Goal: Transaction & Acquisition: Obtain resource

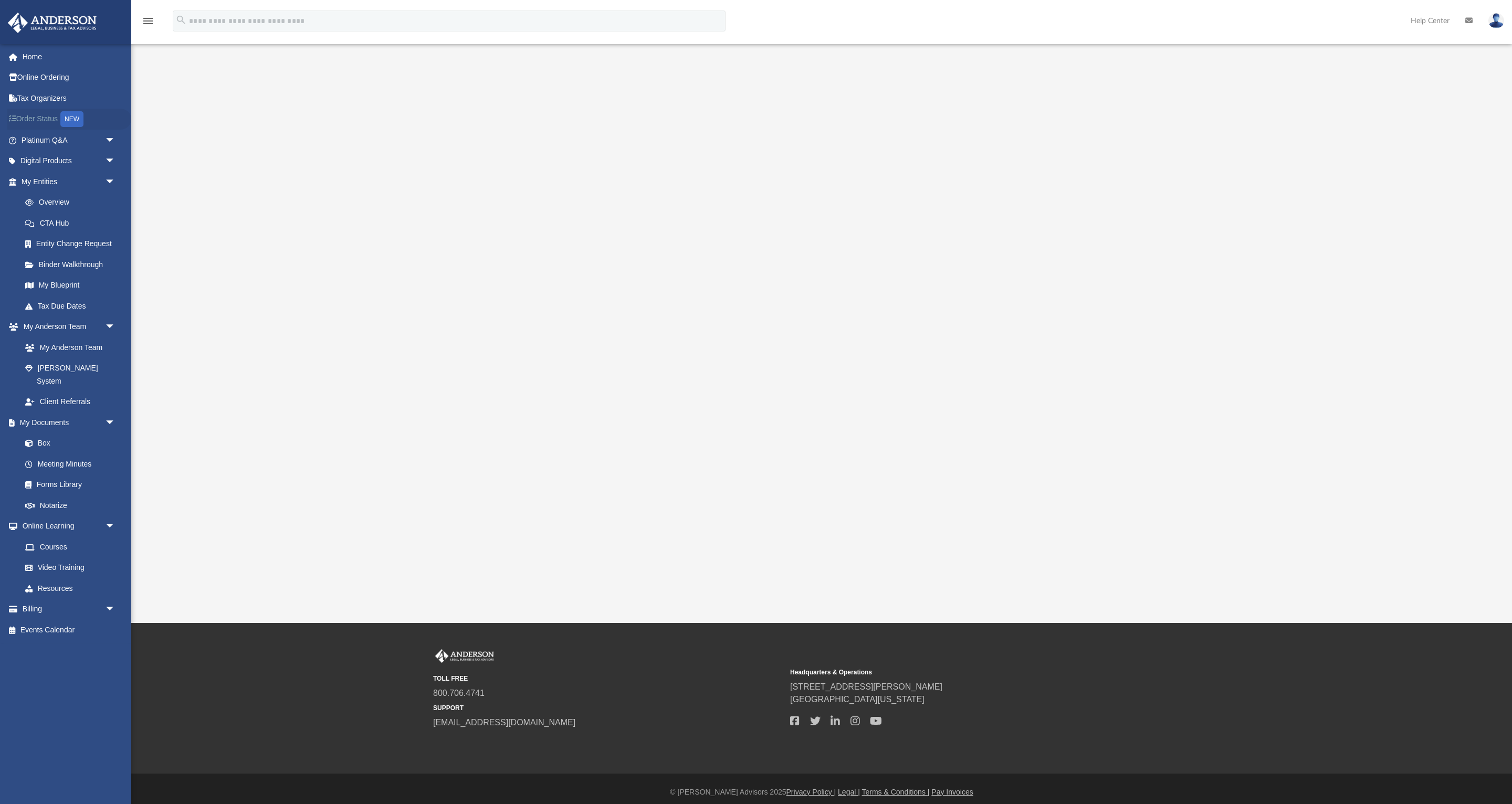
click at [39, 115] on link "Order Status NEW" at bounding box center [69, 120] width 124 height 22
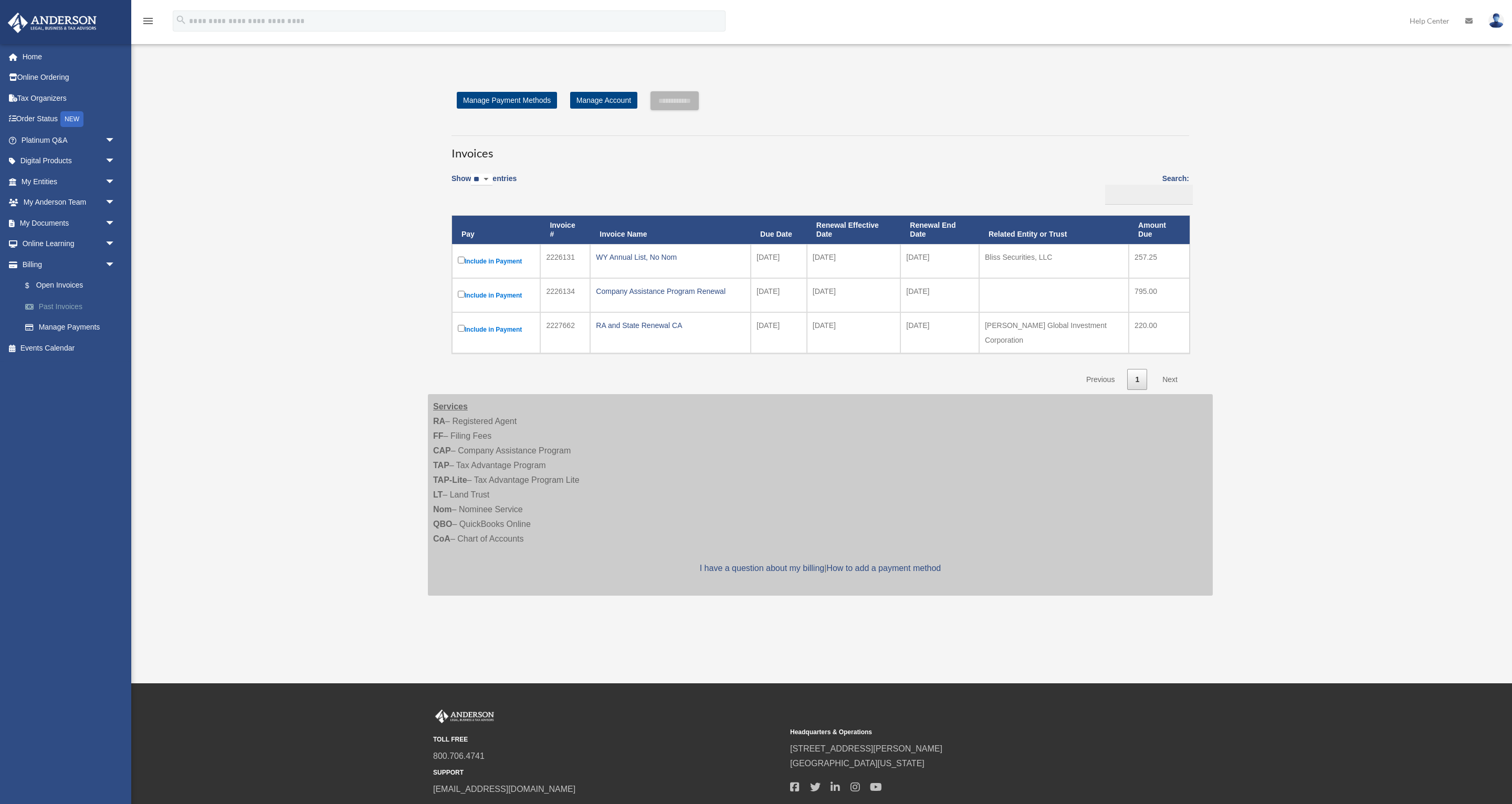
click at [61, 306] on link "Past Invoices" at bounding box center [73, 306] width 117 height 21
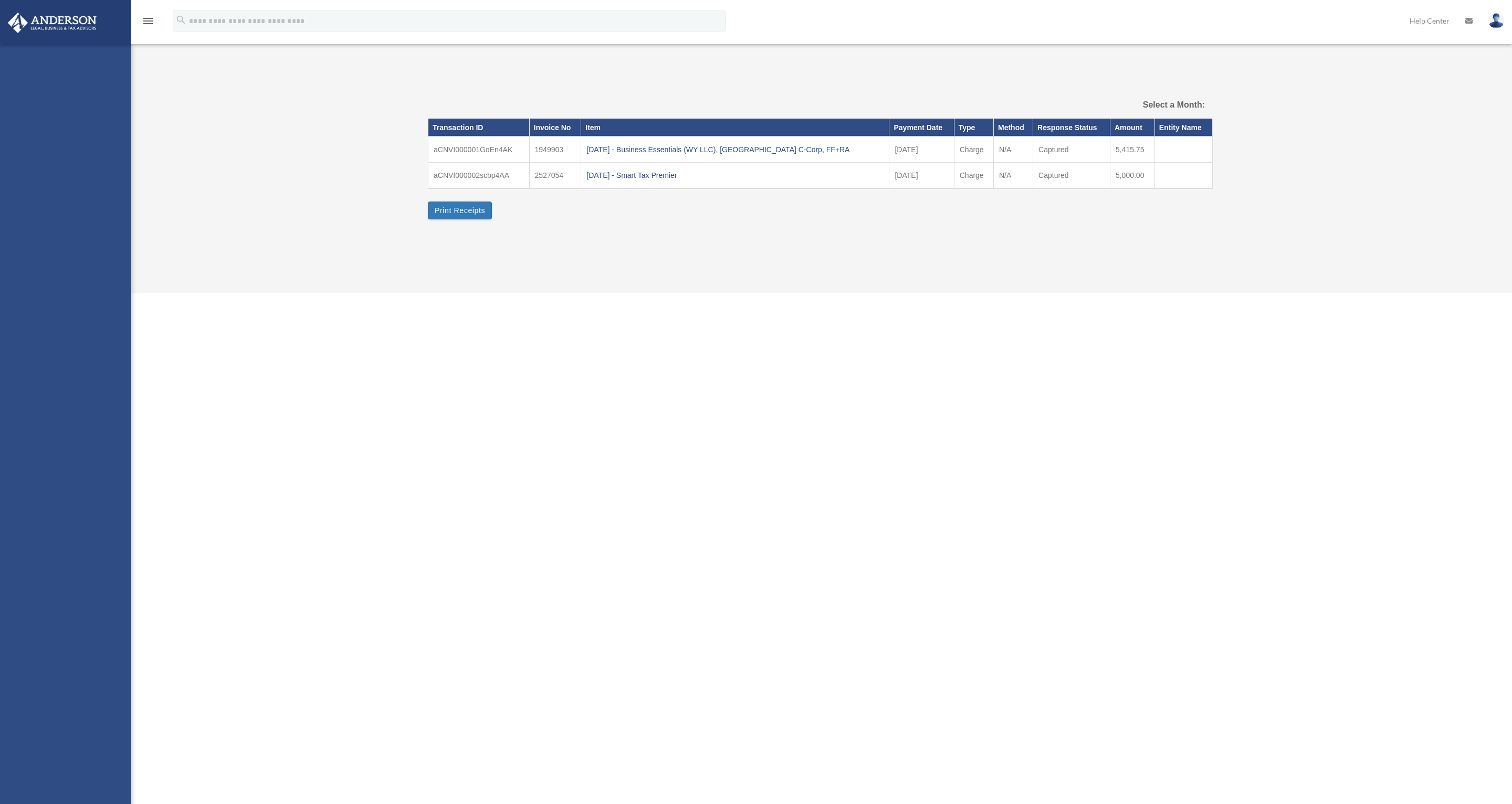
select select
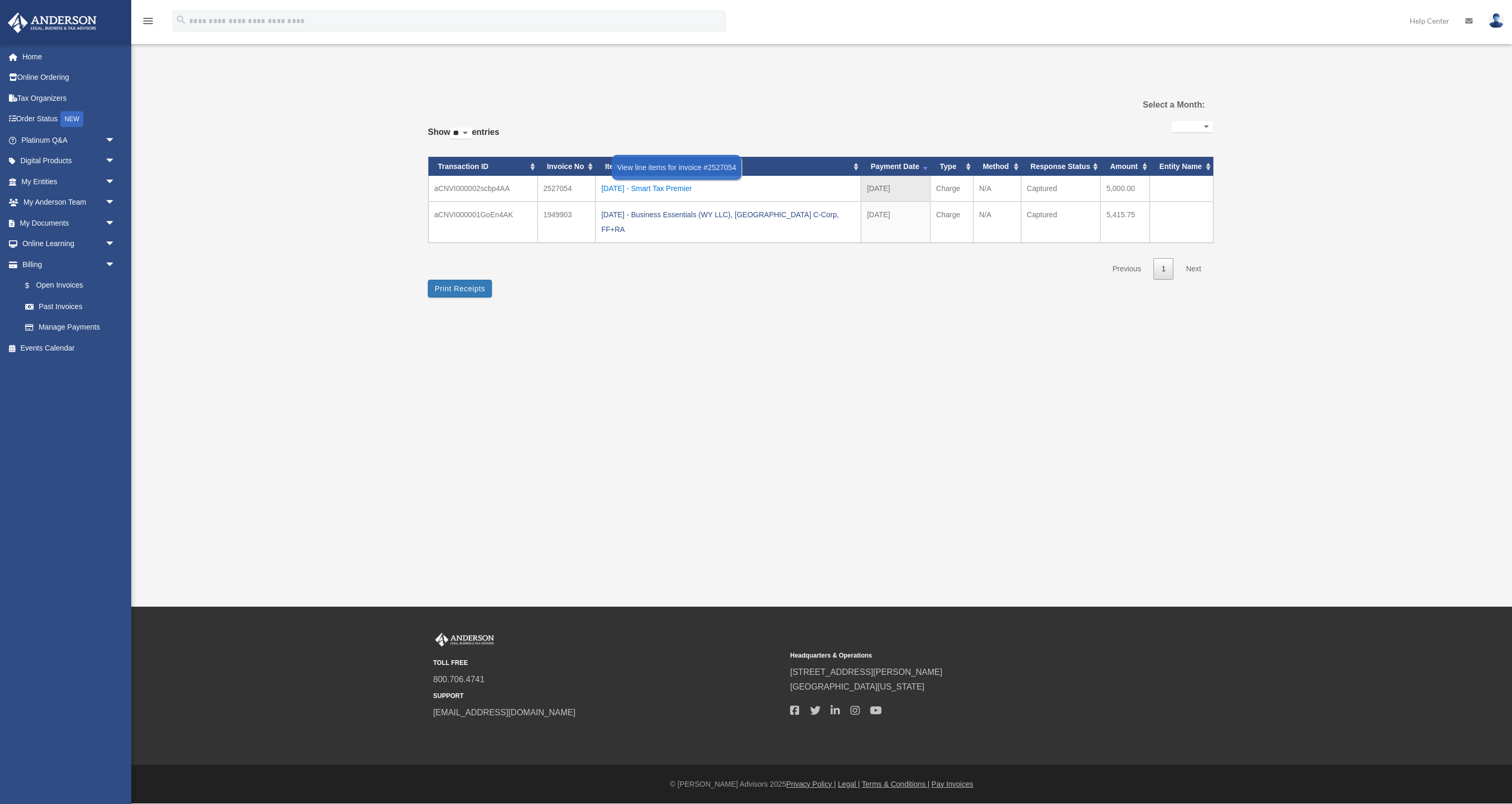
click at [661, 190] on div "[DATE] - Smart Tax Premier" at bounding box center [728, 188] width 254 height 15
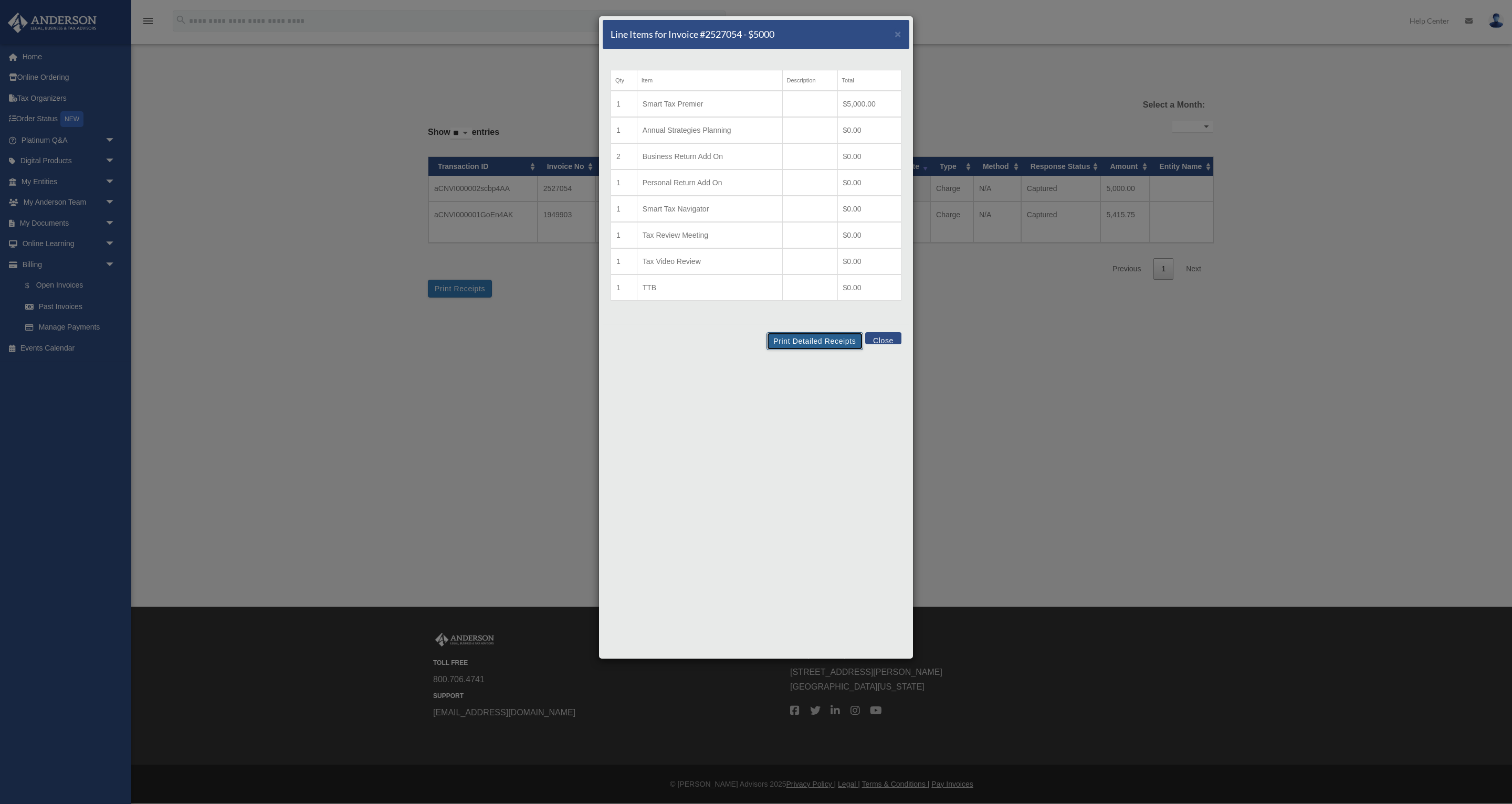
click at [828, 340] on button "Print Detailed Receipts" at bounding box center [815, 341] width 96 height 18
click at [898, 35] on span "×" at bounding box center [898, 33] width 7 height 12
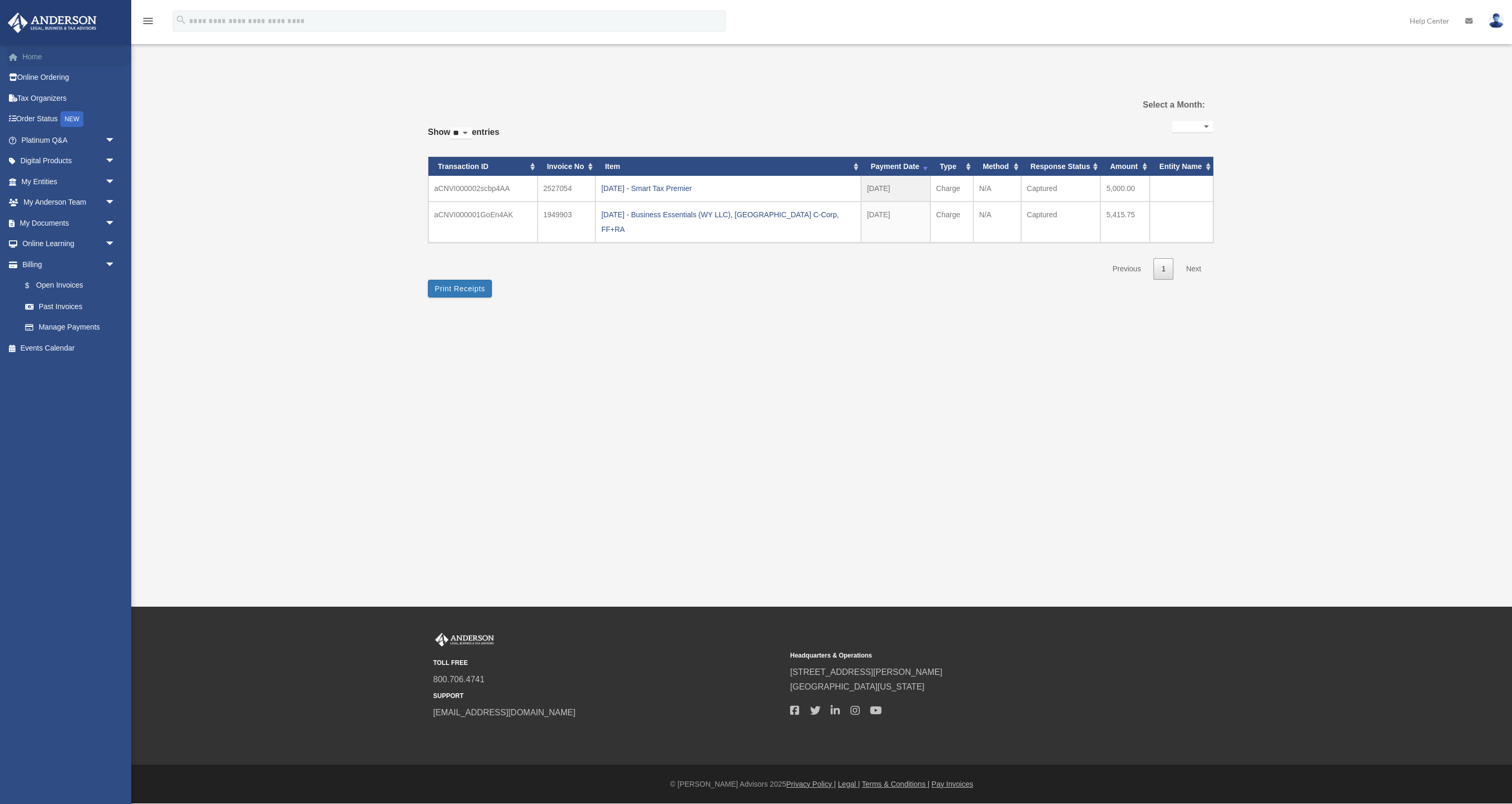
click at [16, 50] on link "Home" at bounding box center [69, 56] width 124 height 21
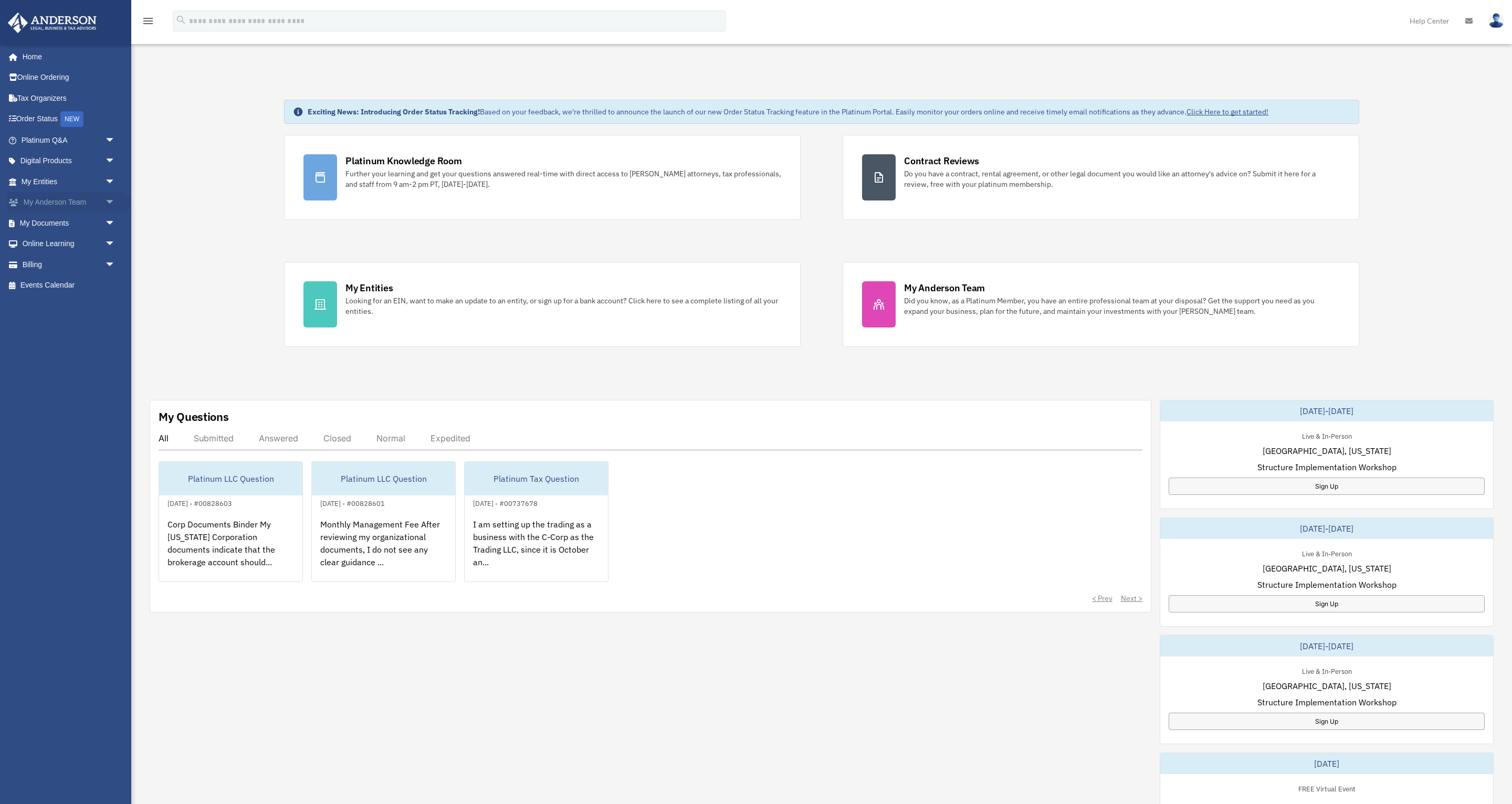
click at [53, 193] on link "My Anderson Team arrow_drop_down" at bounding box center [69, 202] width 124 height 21
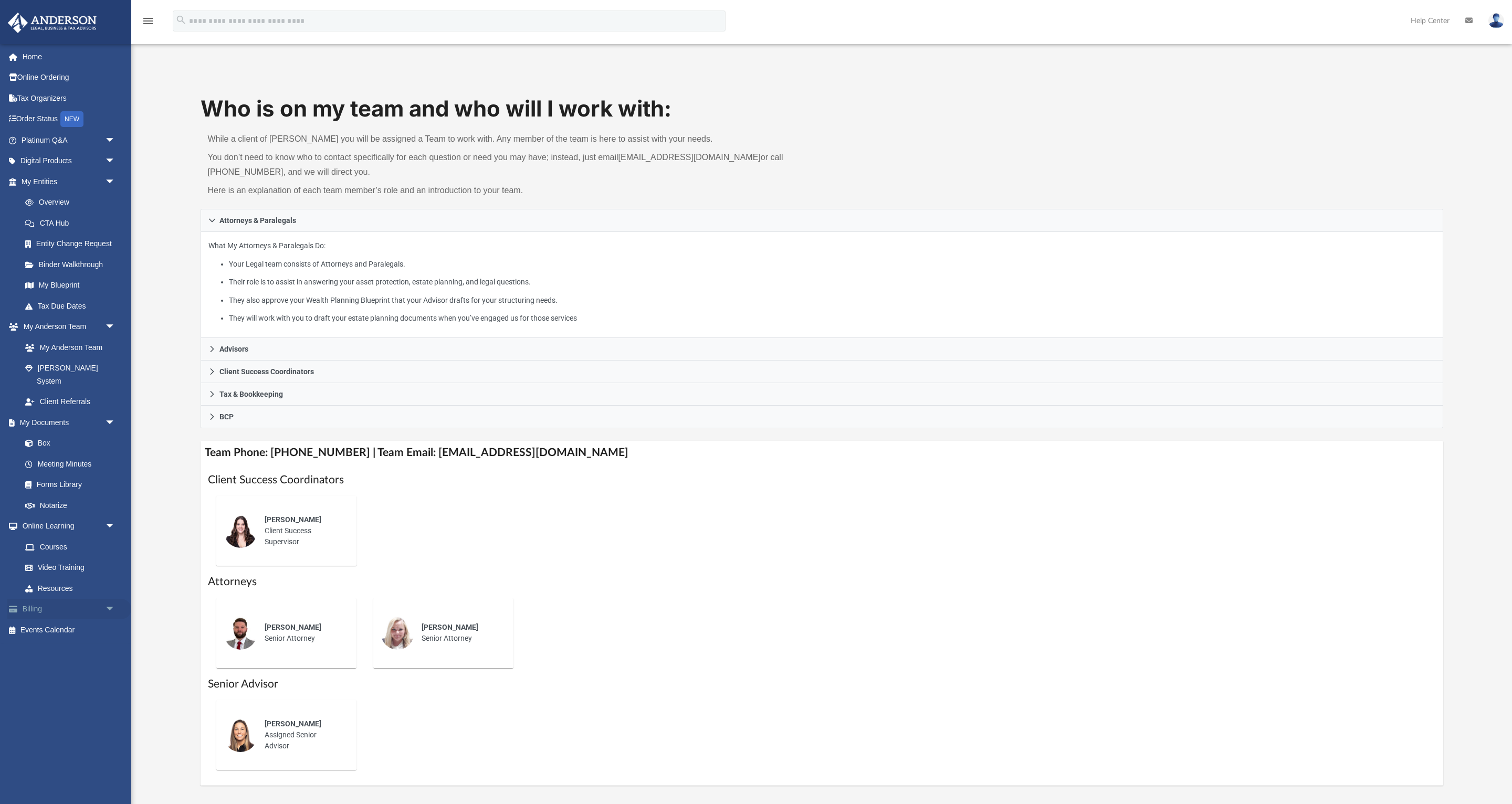
click at [49, 601] on link "Billing arrow_drop_down" at bounding box center [69, 609] width 124 height 21
click at [106, 598] on span "arrow_drop_down" at bounding box center [115, 609] width 21 height 22
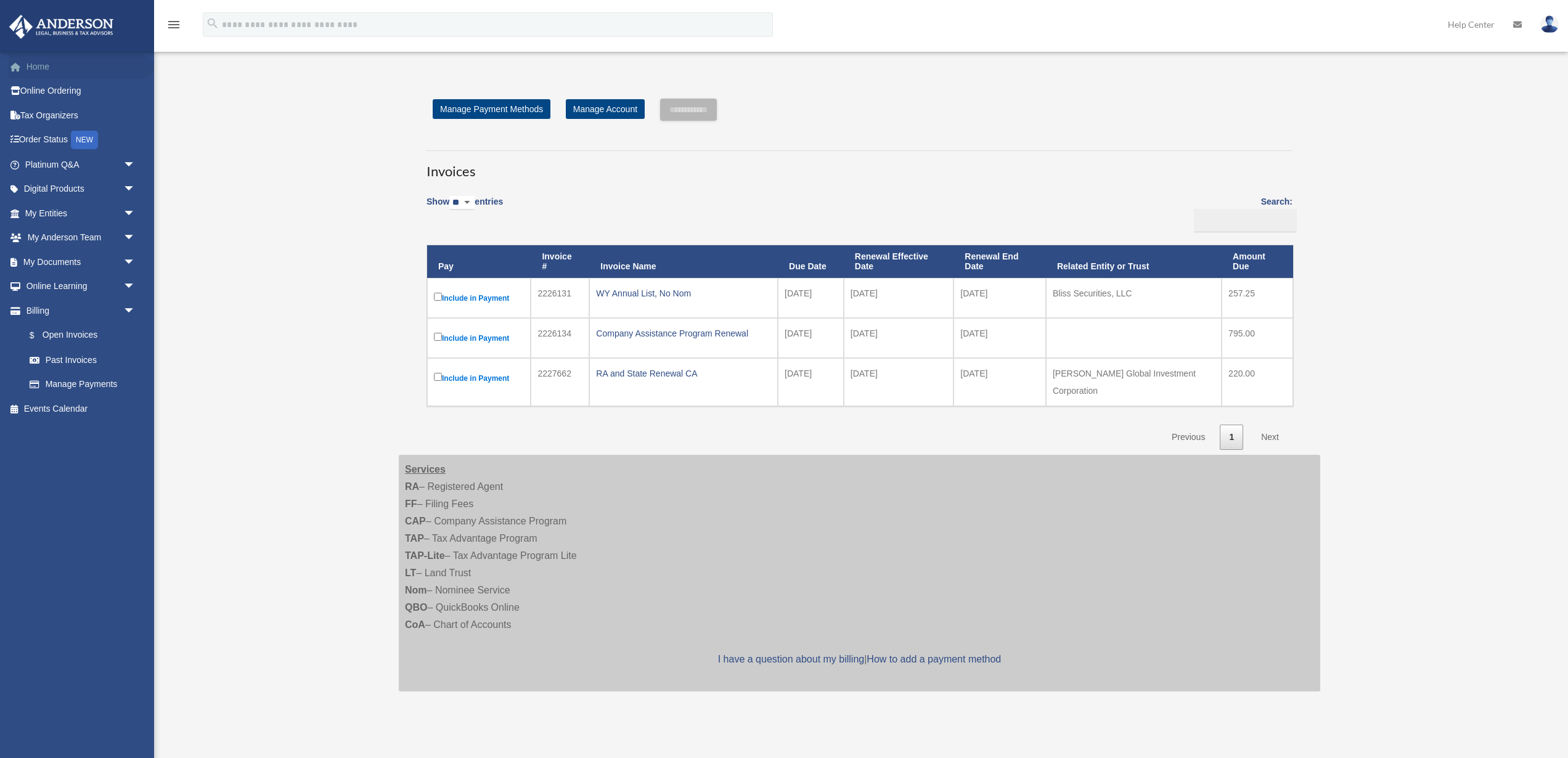
click at [47, 59] on link "Home" at bounding box center [81, 66] width 145 height 25
